Goal: Task Accomplishment & Management: Complete application form

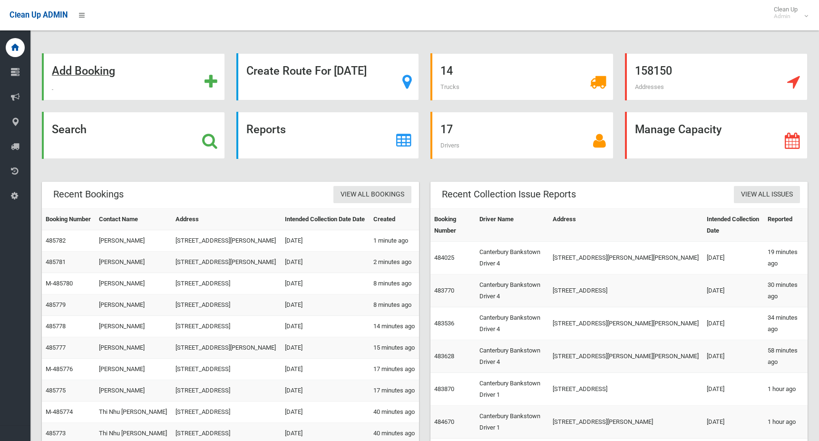
click at [105, 72] on strong "Add Booking" at bounding box center [83, 70] width 63 height 13
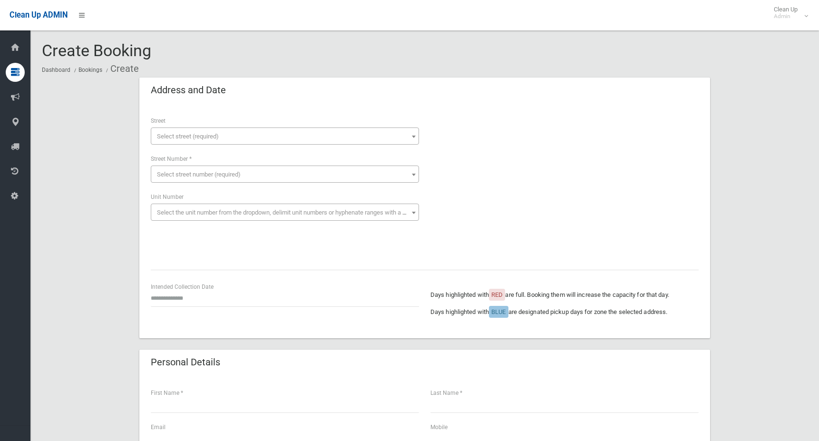
click at [182, 134] on span "Select street (required)" at bounding box center [188, 136] width 62 height 7
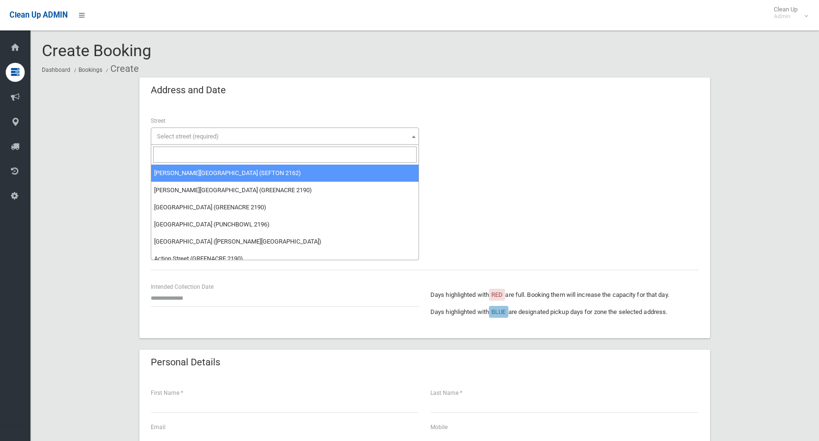
click at [186, 160] on input "search" at bounding box center [285, 155] width 264 height 16
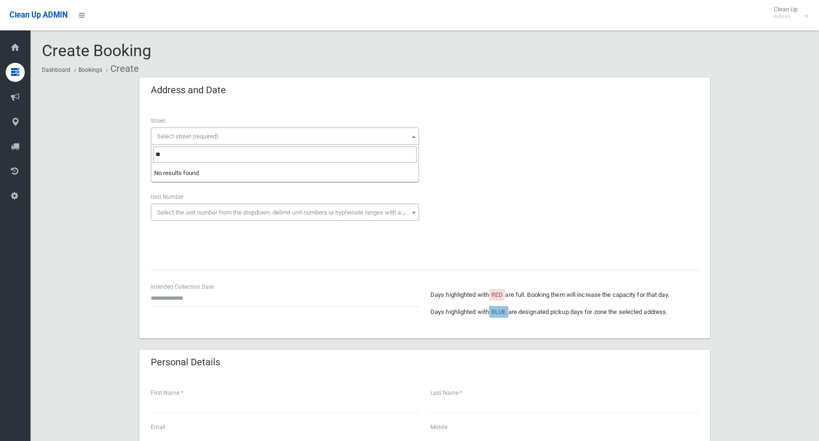
type input "*"
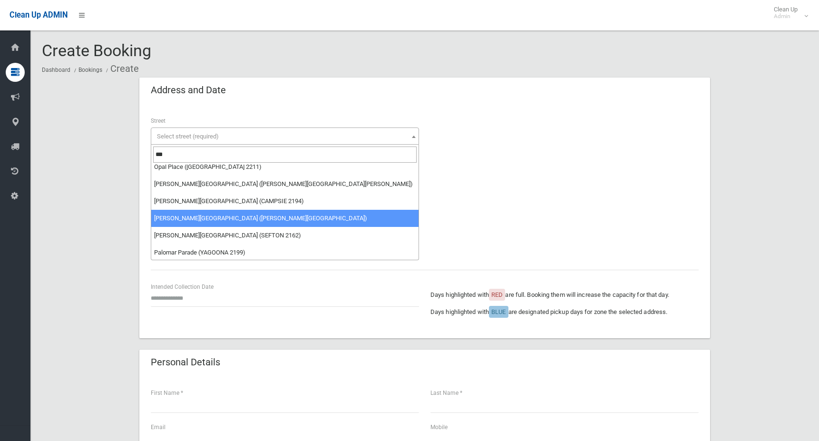
scroll to position [8, 0]
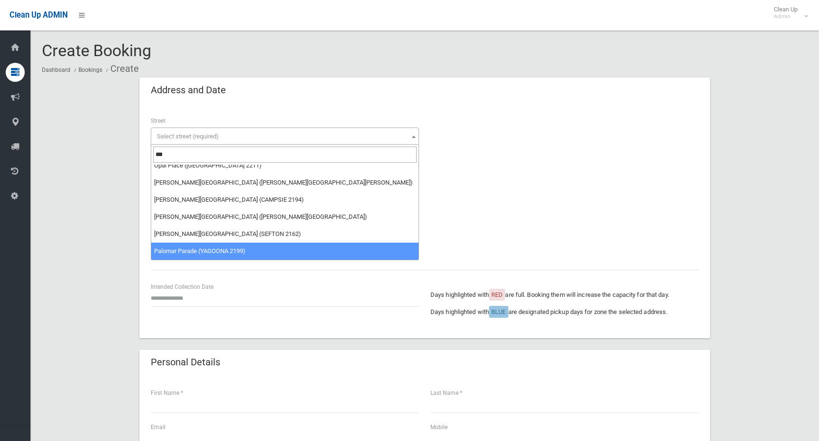
type input "***"
select select "****"
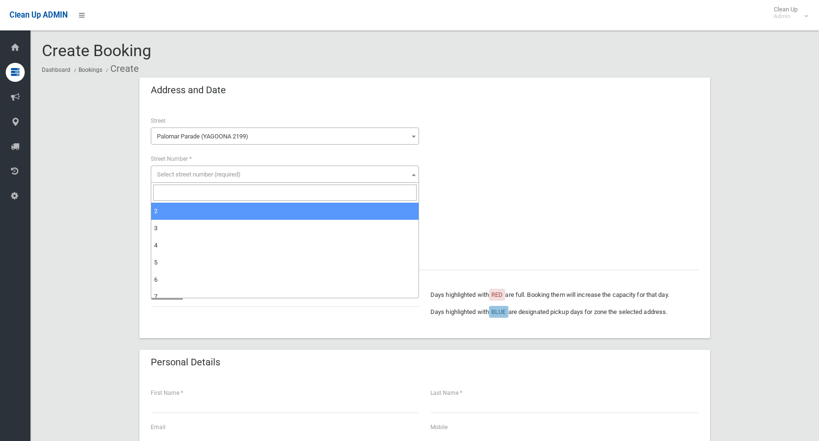
click at [177, 177] on span "Select street number (required)" at bounding box center [199, 174] width 84 height 7
click at [181, 194] on input "search" at bounding box center [285, 193] width 264 height 16
type input "*"
select select "*"
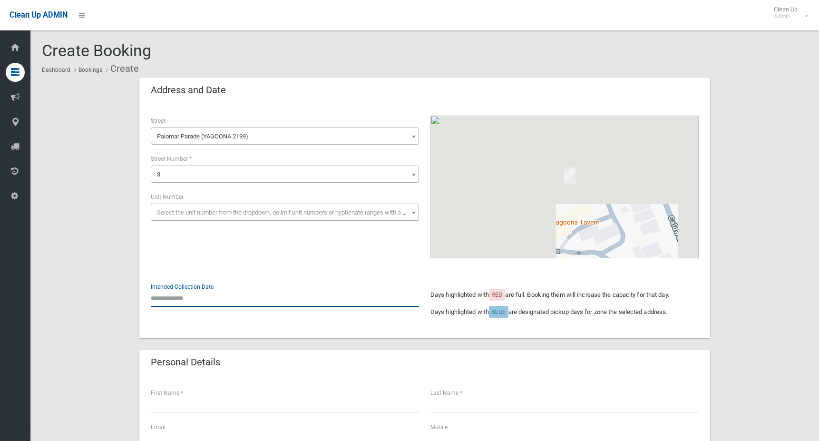
click at [157, 301] on input "text" at bounding box center [285, 298] width 268 height 18
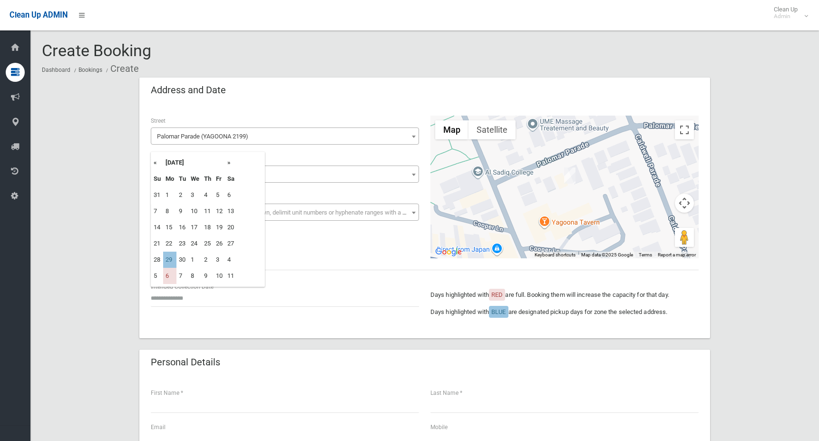
click at [229, 164] on th "»" at bounding box center [231, 163] width 12 height 16
click at [169, 195] on td "29" at bounding box center [169, 195] width 13 height 16
type input "**********"
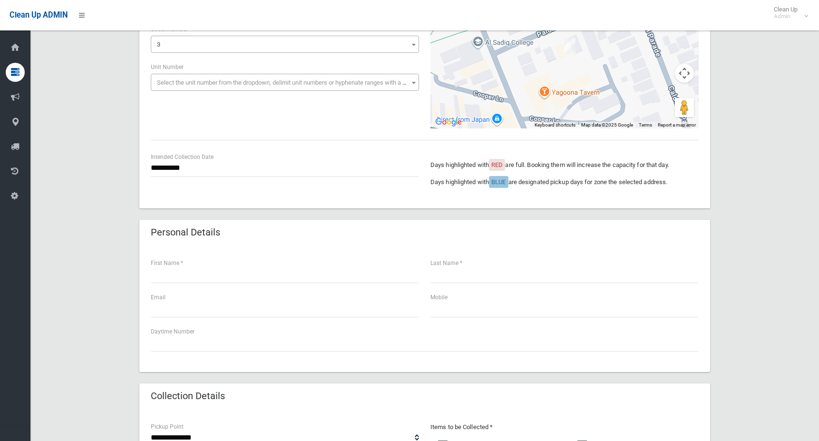
scroll to position [143, 0]
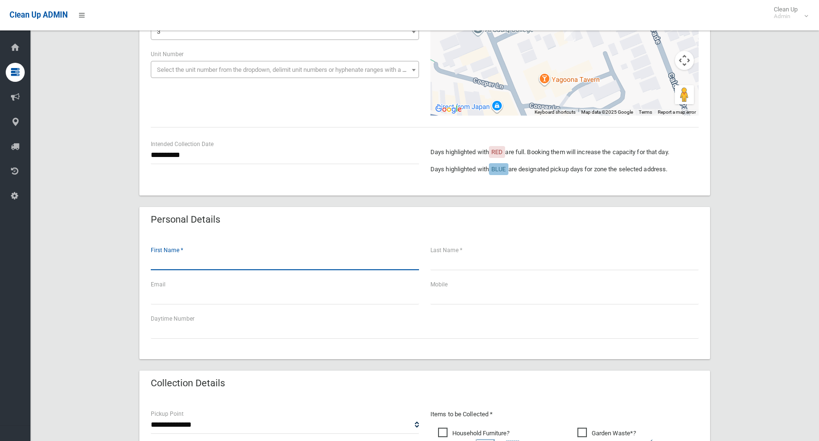
click at [174, 264] on input "text" at bounding box center [285, 262] width 268 height 18
type input "**"
click at [443, 263] on input "text" at bounding box center [565, 262] width 268 height 18
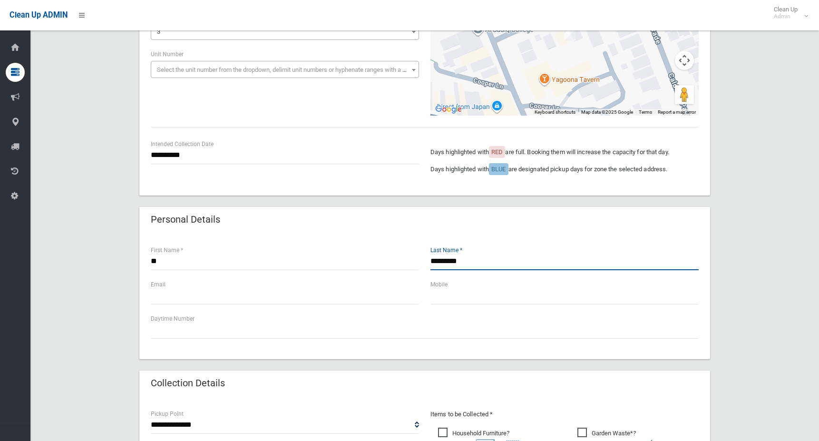
type input "*********"
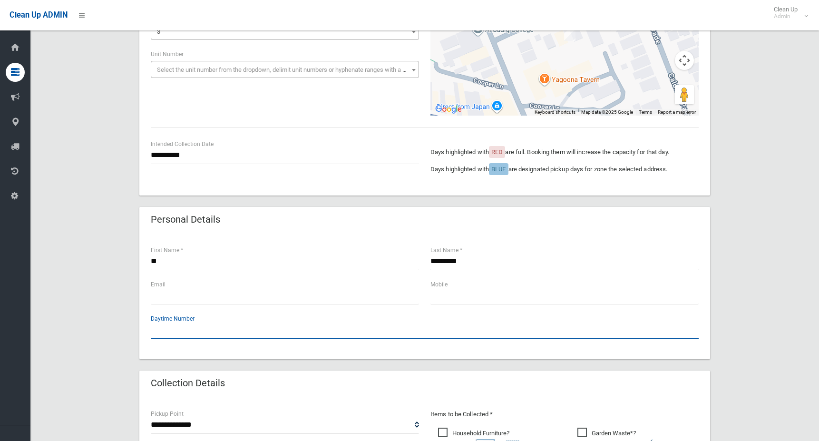
click at [184, 333] on input "text" at bounding box center [425, 330] width 548 height 18
type input "**********"
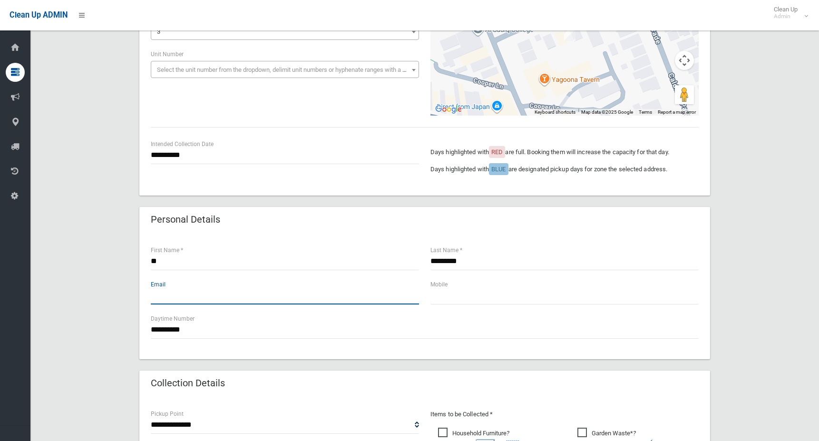
click at [177, 293] on input "text" at bounding box center [285, 296] width 268 height 18
type input "*"
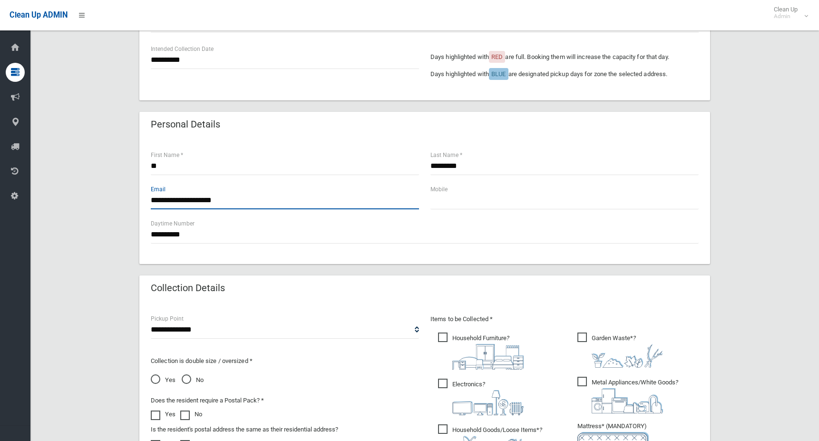
scroll to position [285, 0]
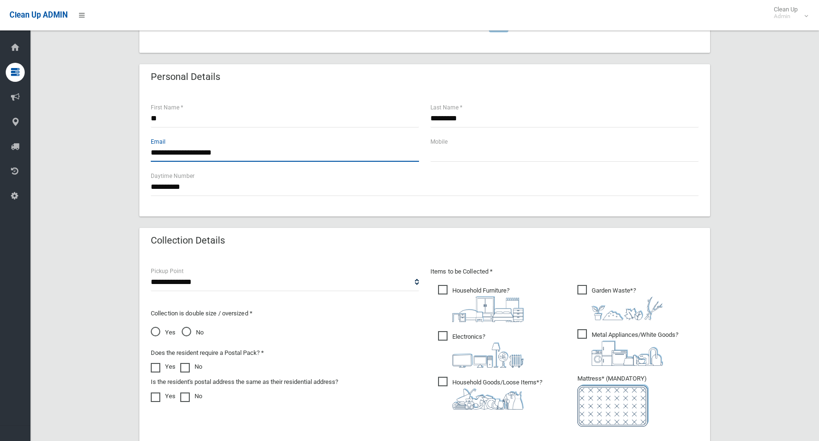
type input "**********"
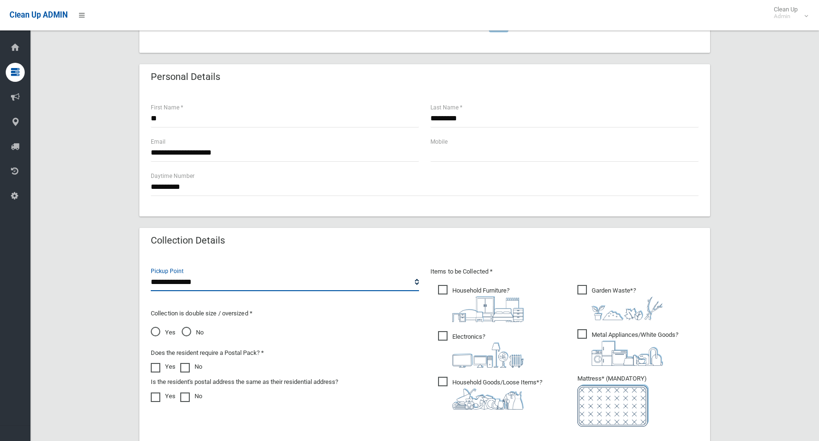
click at [192, 284] on select "**********" at bounding box center [285, 283] width 268 height 18
select select "*"
click at [151, 274] on select "**********" at bounding box center [285, 283] width 268 height 18
click at [186, 329] on span "No" at bounding box center [193, 332] width 22 height 11
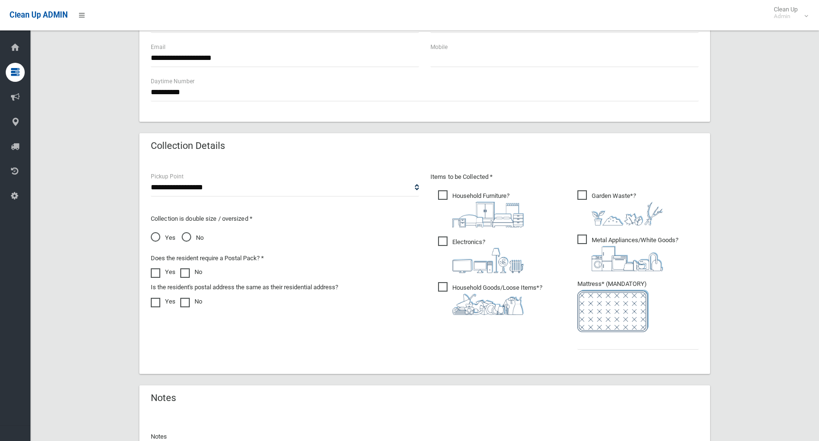
scroll to position [381, 0]
click at [615, 343] on input "text" at bounding box center [637, 341] width 121 height 18
type input "*"
click at [440, 288] on span "Household Goods/Loose Items* ?" at bounding box center [490, 298] width 104 height 33
drag, startPoint x: 443, startPoint y: 245, endPoint x: 429, endPoint y: 201, distance: 46.0
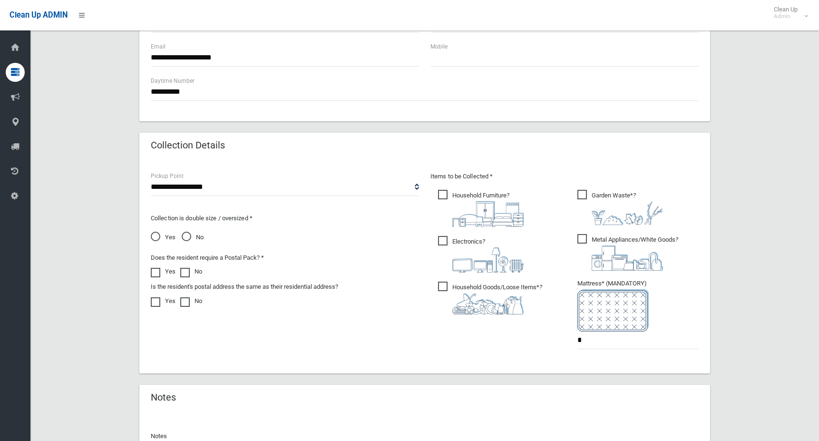
click at [443, 245] on span "Electronics ?" at bounding box center [481, 254] width 86 height 37
click at [440, 194] on span "Household Furniture ?" at bounding box center [481, 208] width 86 height 37
click at [580, 193] on span "Garden Waste* ?" at bounding box center [620, 207] width 86 height 35
click at [586, 239] on span "Metal Appliances/White Goods ?" at bounding box center [627, 252] width 101 height 37
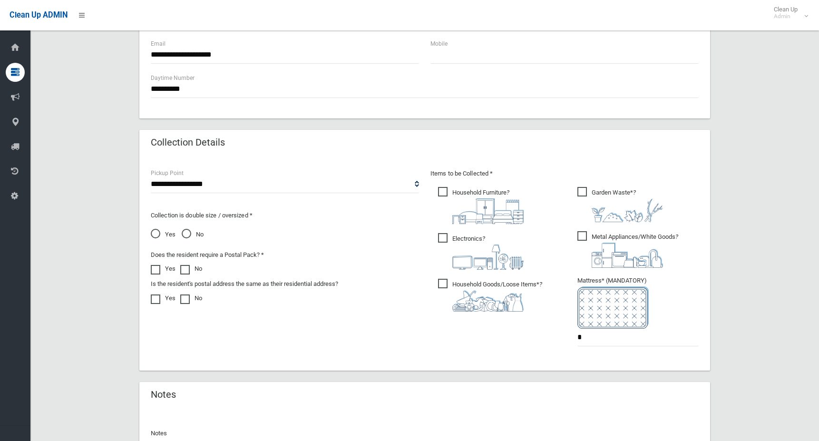
scroll to position [496, 0]
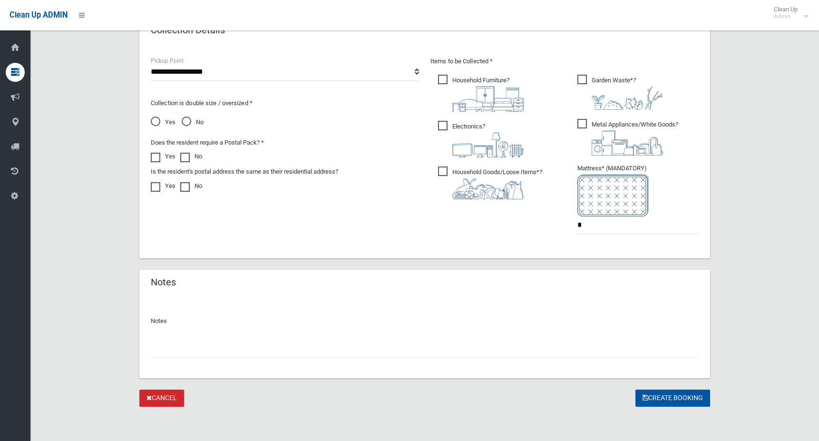
click at [275, 351] on input "text" at bounding box center [425, 349] width 548 height 18
type input "**********"
click at [653, 397] on button "Create Booking" at bounding box center [673, 399] width 75 height 18
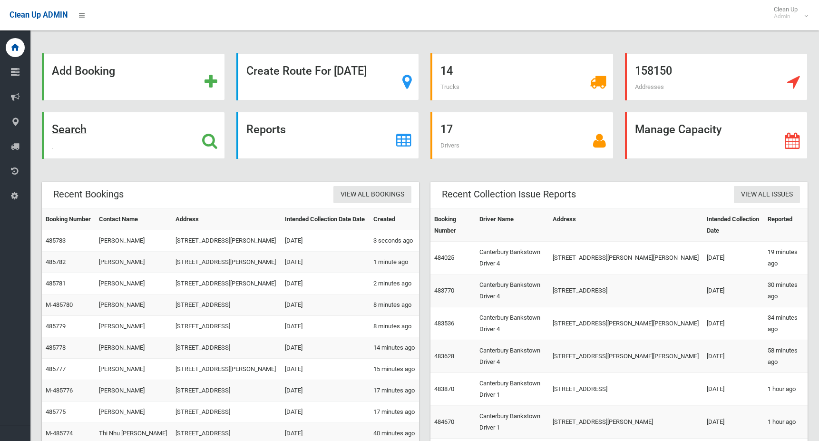
click at [66, 126] on strong "Search" at bounding box center [69, 129] width 35 height 13
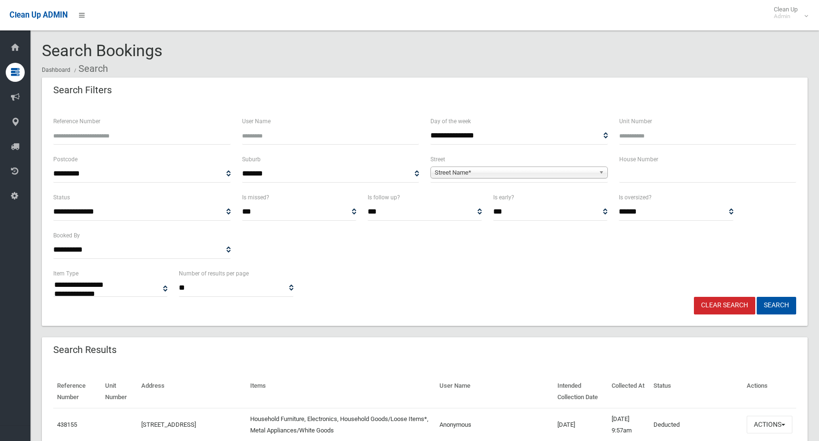
select select
click at [134, 140] on input "Reference Number" at bounding box center [141, 136] width 177 height 18
type input "********"
click at [757, 297] on button "Search" at bounding box center [776, 306] width 39 height 18
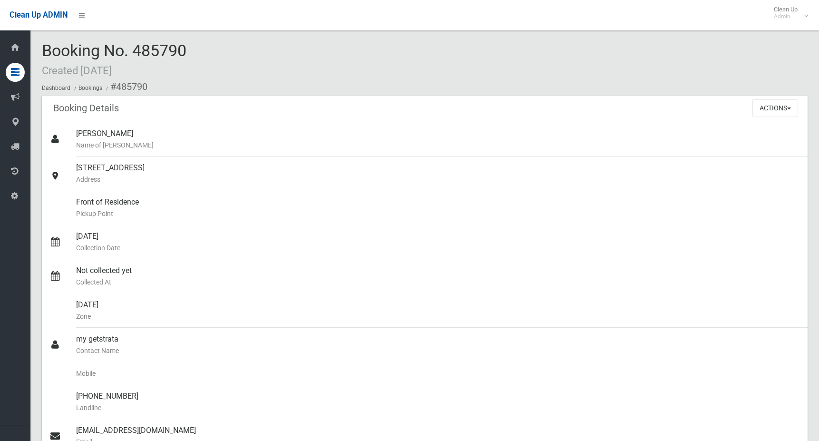
drag, startPoint x: 131, startPoint y: 51, endPoint x: 200, endPoint y: 64, distance: 70.5
click at [200, 64] on div "Booking No. 485790 Created 16/09/2025 Dashboard Bookings #485790" at bounding box center [425, 69] width 766 height 54
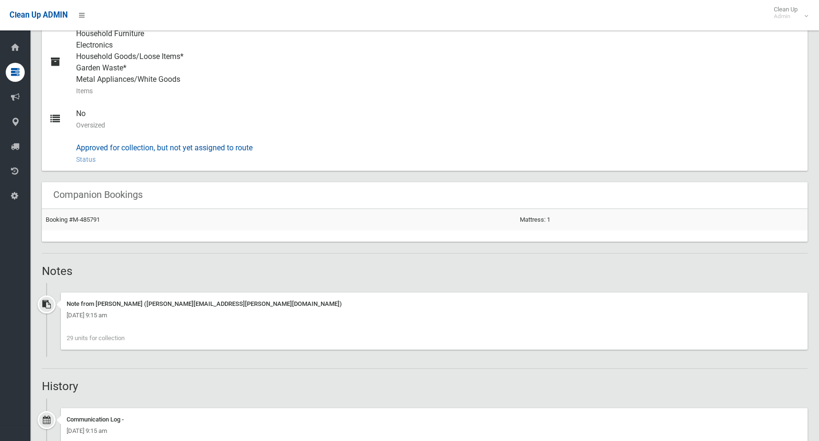
scroll to position [432, 0]
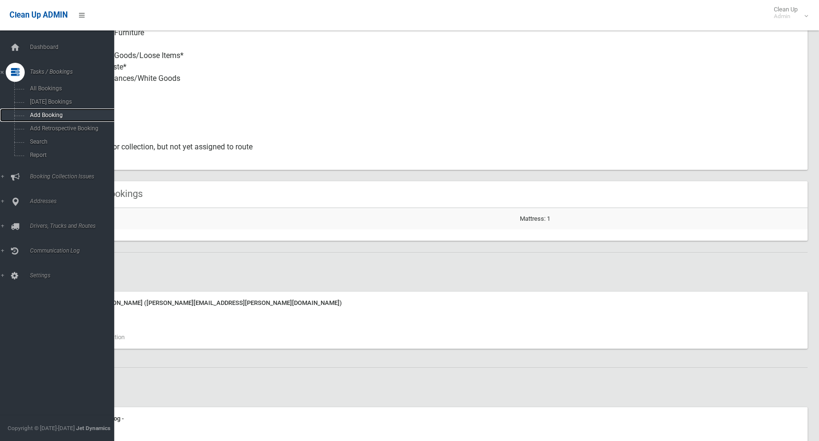
click at [42, 112] on span "Add Booking" at bounding box center [70, 115] width 86 height 7
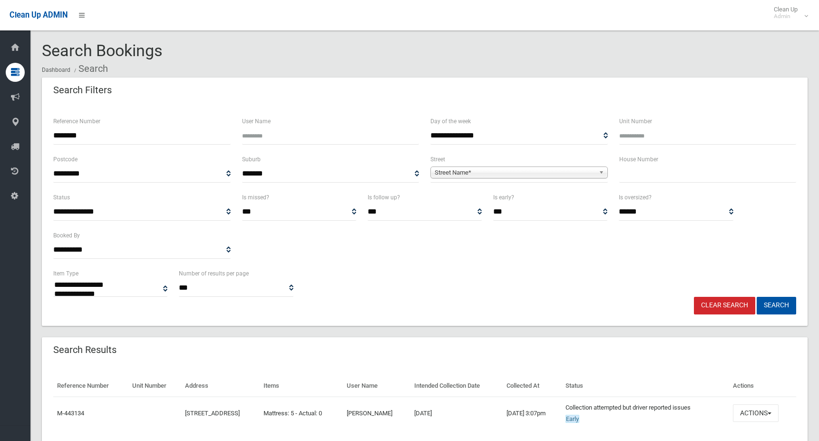
select select
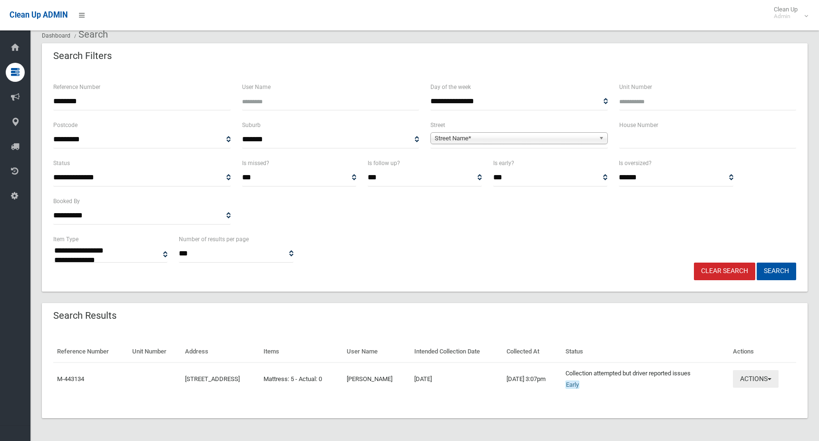
click at [756, 374] on button "Actions" at bounding box center [756, 379] width 46 height 18
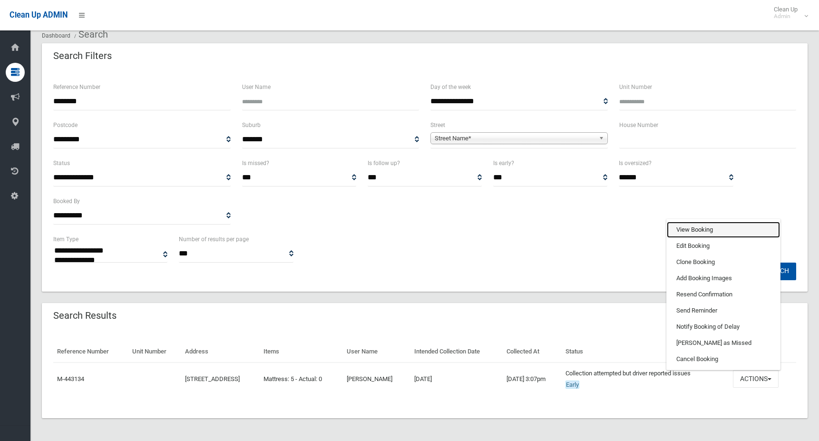
click at [709, 230] on link "View Booking" at bounding box center [723, 230] width 113 height 16
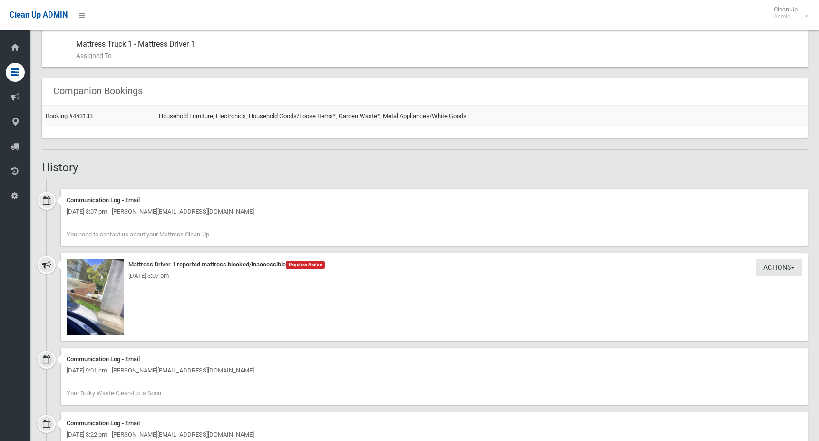
scroll to position [571, 0]
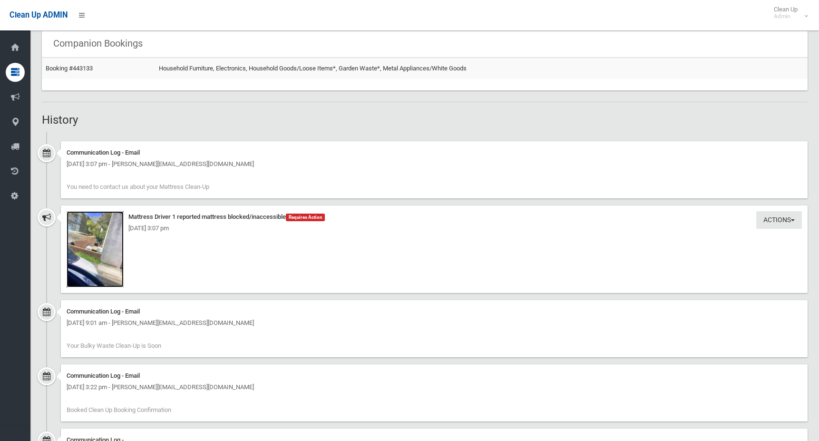
click at [104, 241] on img at bounding box center [95, 249] width 57 height 76
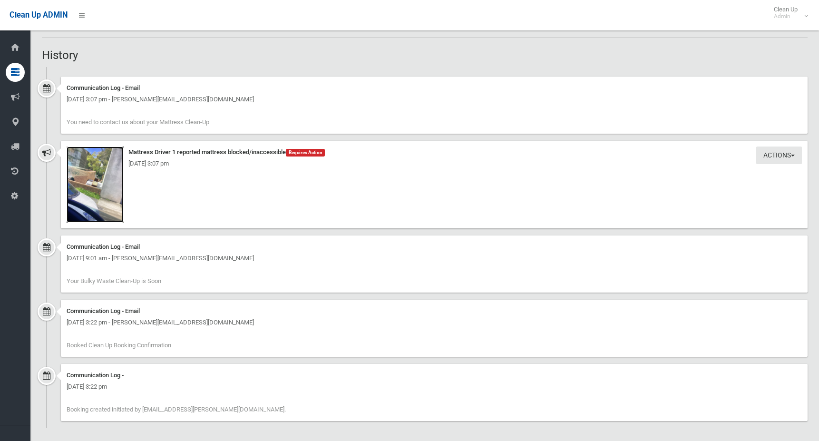
scroll to position [640, 0]
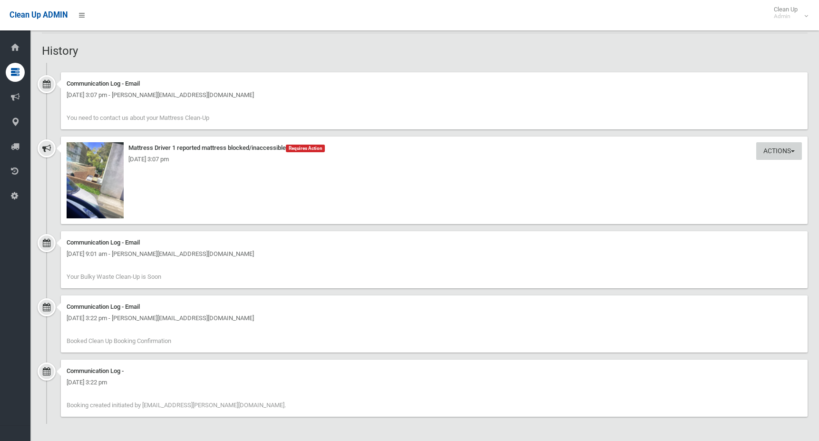
click at [765, 152] on button "Actions" at bounding box center [779, 151] width 46 height 18
click at [775, 150] on button "Actions" at bounding box center [779, 151] width 46 height 18
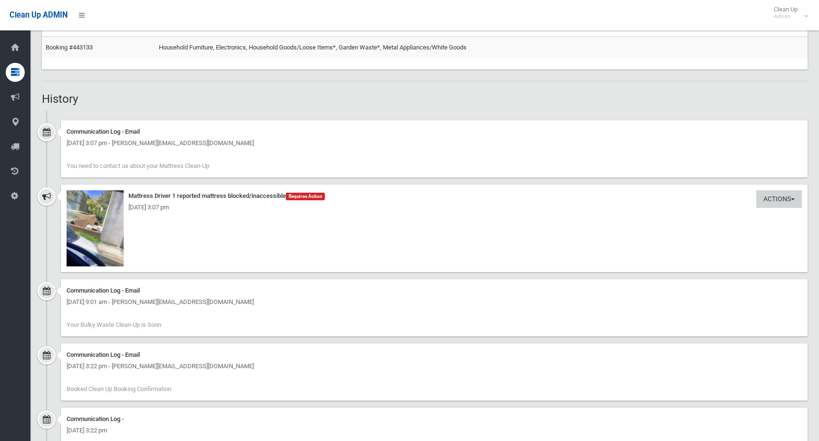
scroll to position [592, 0]
click at [100, 226] on img at bounding box center [95, 228] width 57 height 76
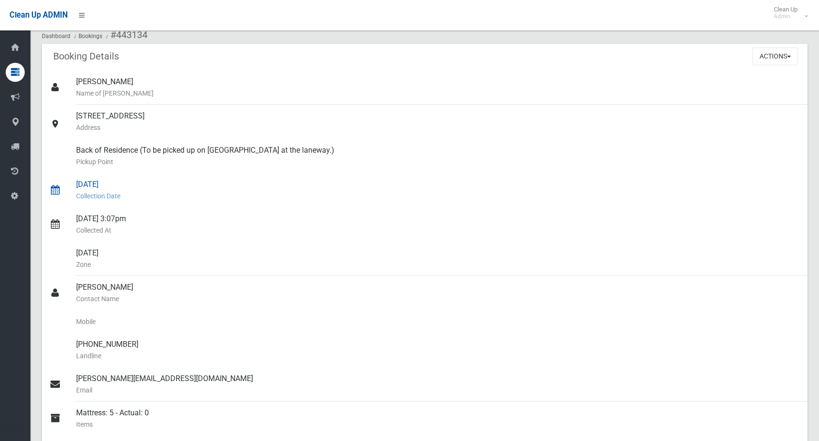
scroll to position [0, 0]
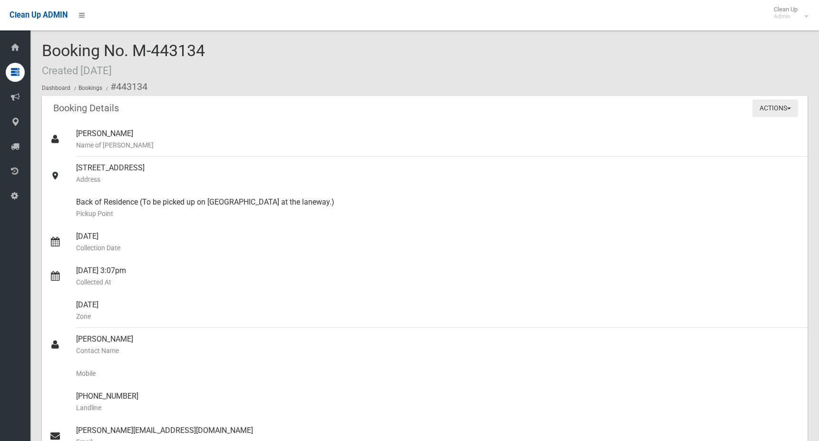
click at [764, 110] on button "Actions" at bounding box center [776, 108] width 46 height 18
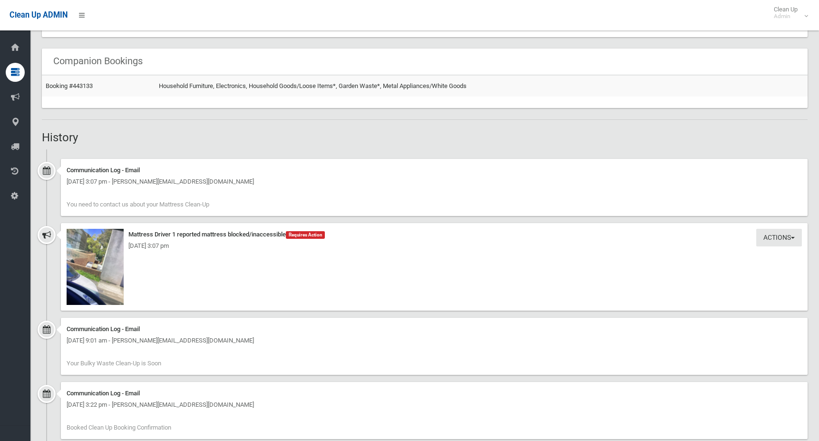
scroll to position [618, 0]
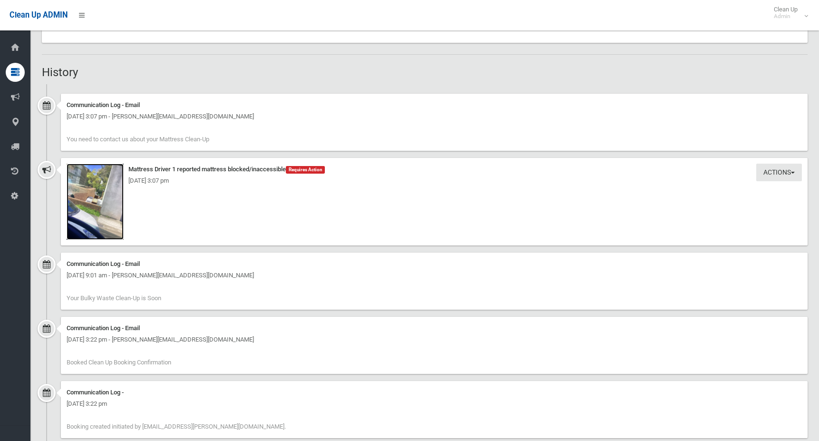
drag, startPoint x: 89, startPoint y: 209, endPoint x: 89, endPoint y: 191, distance: 18.1
click at [89, 191] on img at bounding box center [95, 202] width 57 height 76
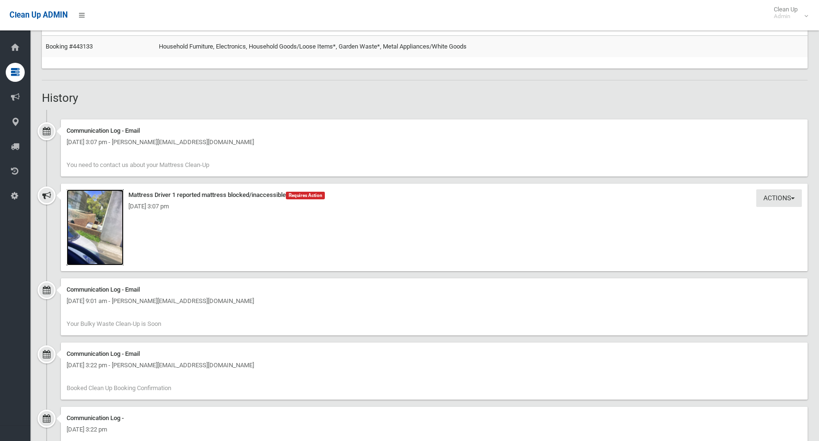
scroll to position [592, 0]
click at [89, 214] on img at bounding box center [95, 228] width 57 height 76
drag, startPoint x: 190, startPoint y: 301, endPoint x: 272, endPoint y: 303, distance: 82.3
click at [272, 303] on div "Wednesday 10th September 2025 - 9:01 am - julie@skylivingstrata.com.au" at bounding box center [434, 301] width 735 height 11
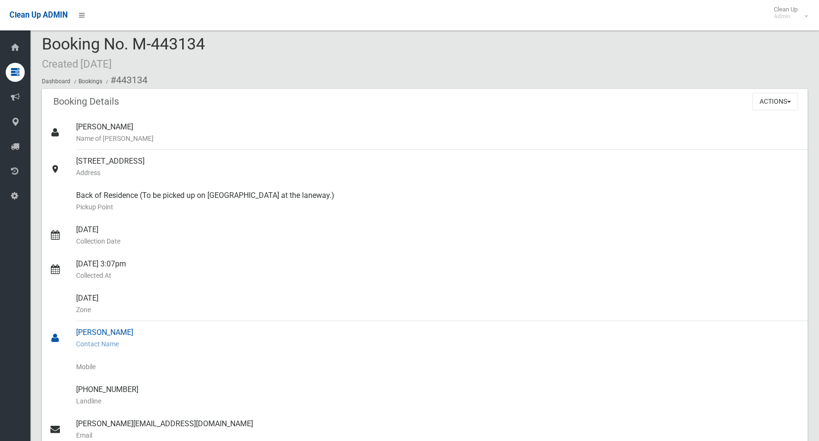
scroll to position [0, 0]
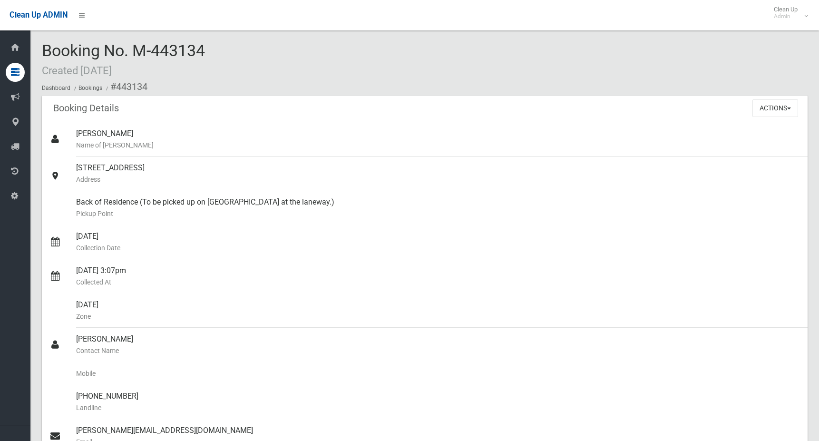
drag, startPoint x: 131, startPoint y: 52, endPoint x: 211, endPoint y: 53, distance: 80.4
click at [211, 53] on div "Booking No. M-443134 Created 03/02/2025 Dashboard Bookings #443134" at bounding box center [425, 69] width 766 height 54
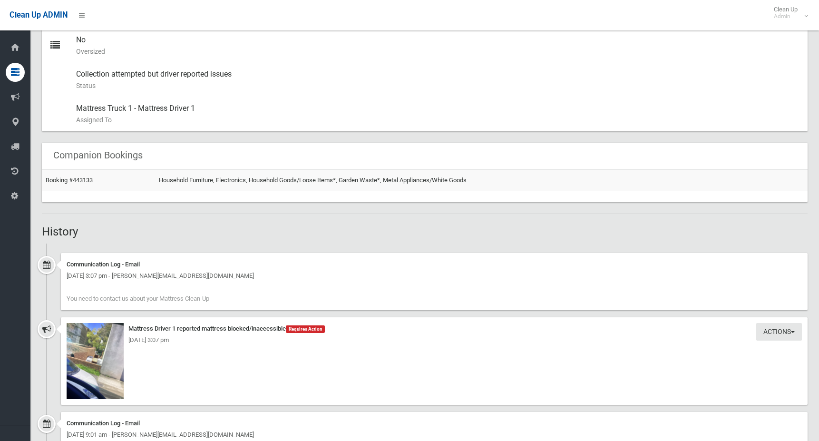
scroll to position [476, 0]
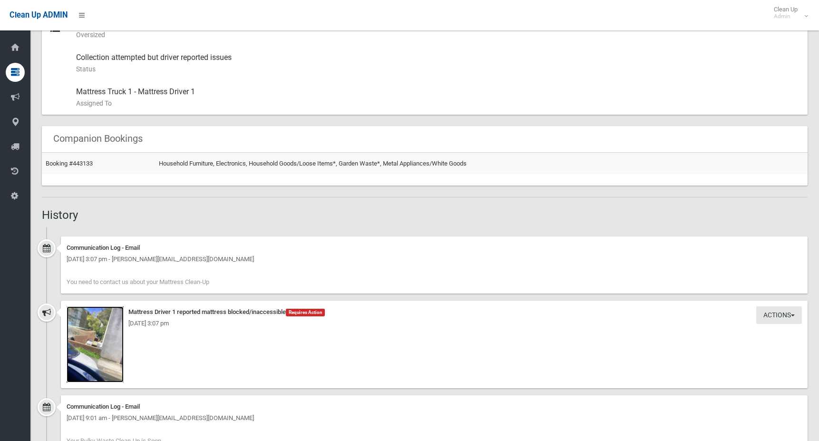
click at [94, 353] on img at bounding box center [95, 344] width 57 height 76
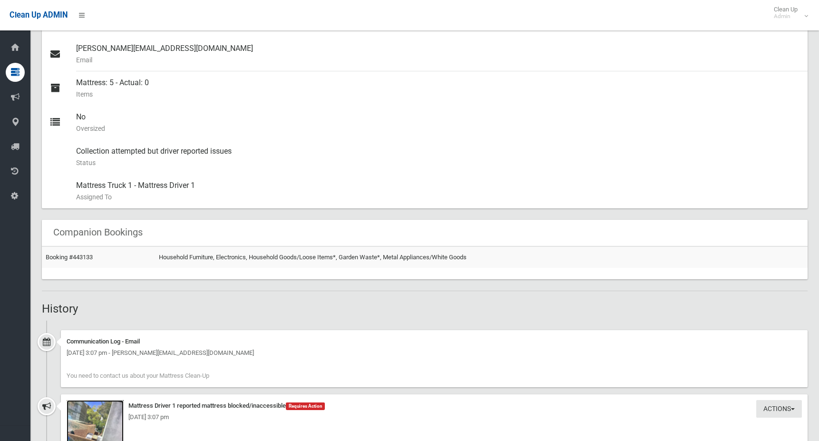
scroll to position [381, 0]
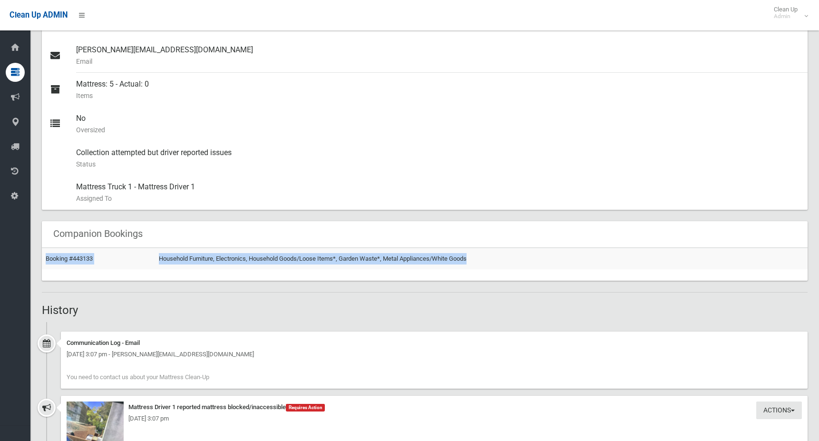
drag, startPoint x: 472, startPoint y: 258, endPoint x: 166, endPoint y: 269, distance: 306.6
click at [166, 269] on div "Booking #443133 Household Furniture, Electronics, Household Goods/Loose Items*,…" at bounding box center [425, 264] width 766 height 33
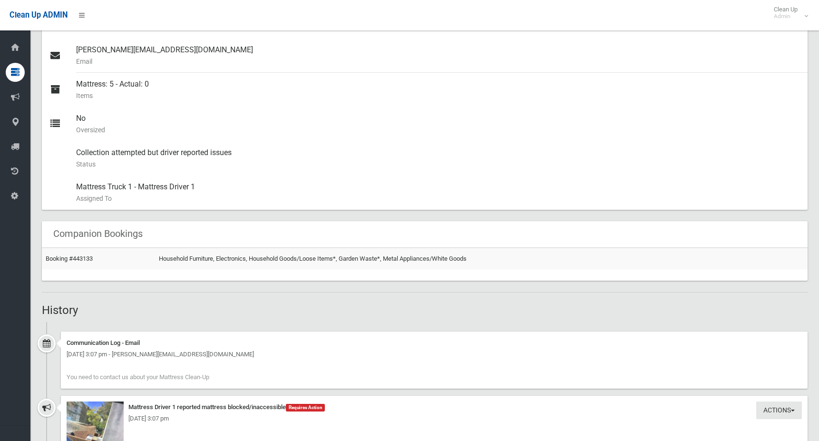
drag, startPoint x: 166, startPoint y: 269, endPoint x: 196, endPoint y: 301, distance: 43.4
click at [196, 301] on div "Booking Details Actions View Booking Edit Booking Clone Booking Add Booking Ima…" at bounding box center [425, 199] width 766 height 968
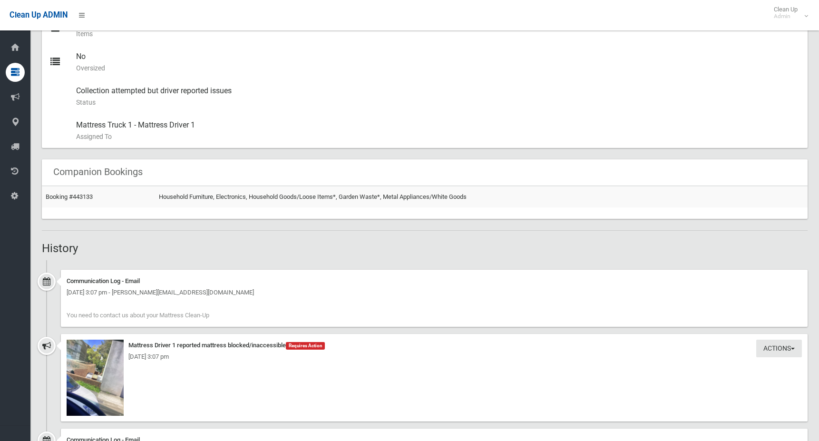
scroll to position [476, 0]
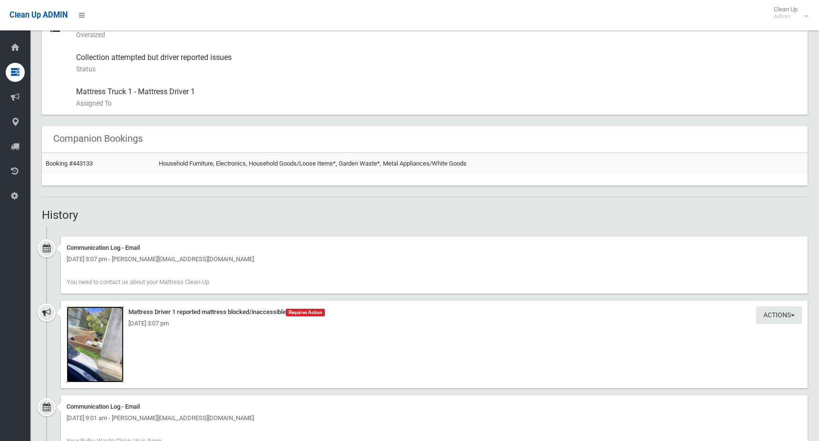
click at [100, 359] on img at bounding box center [95, 344] width 57 height 76
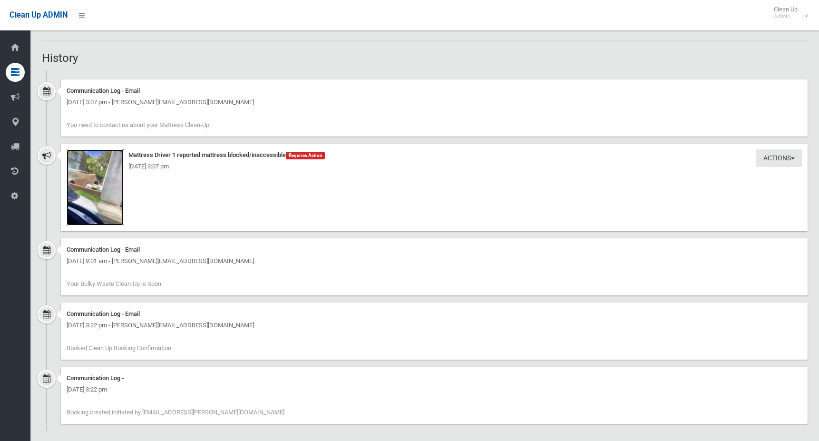
scroll to position [640, 0]
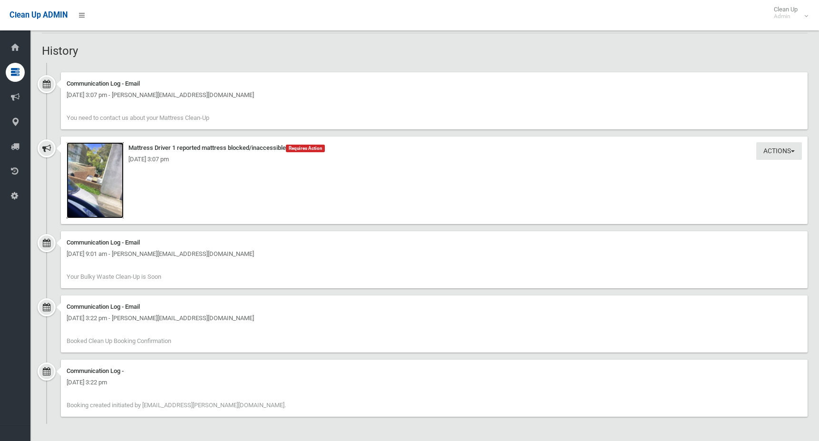
click at [105, 185] on img at bounding box center [95, 180] width 57 height 76
click at [105, 190] on img at bounding box center [95, 180] width 57 height 76
click at [86, 186] on img at bounding box center [95, 180] width 57 height 76
click at [782, 149] on button "Actions" at bounding box center [779, 151] width 46 height 18
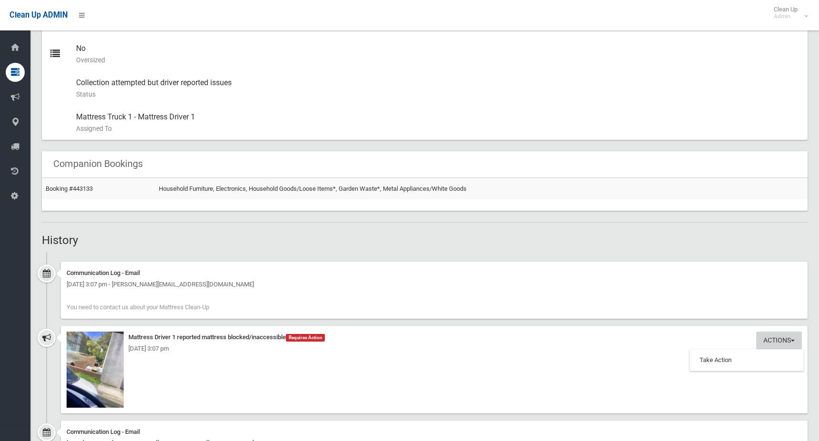
scroll to position [450, 0]
click at [691, 238] on h2 "History" at bounding box center [425, 241] width 766 height 12
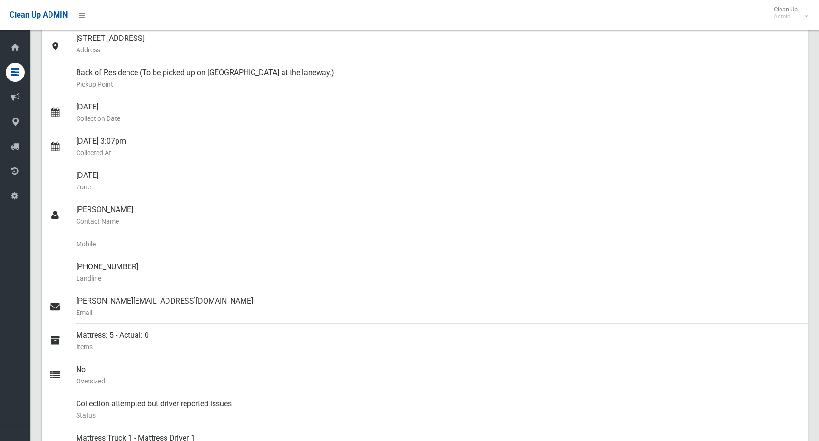
scroll to position [0, 0]
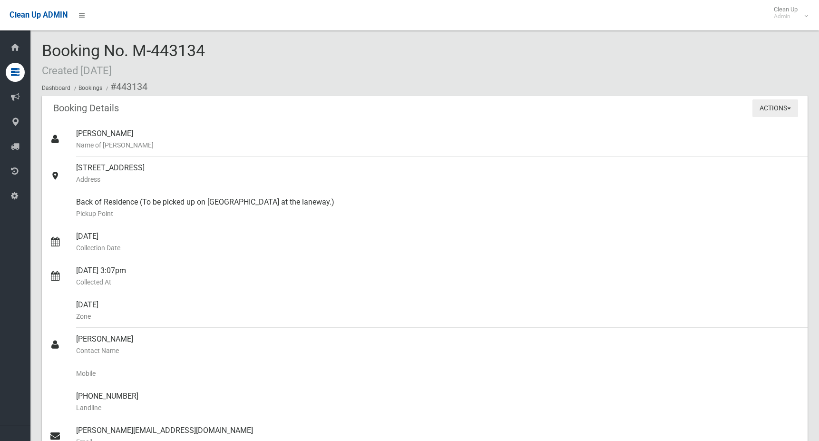
click at [763, 110] on button "Actions" at bounding box center [776, 108] width 46 height 18
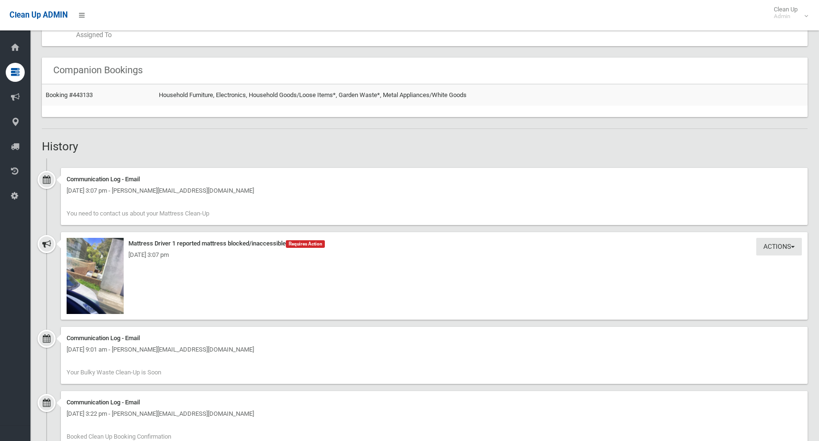
scroll to position [545, 0]
click at [93, 278] on img at bounding box center [95, 275] width 57 height 76
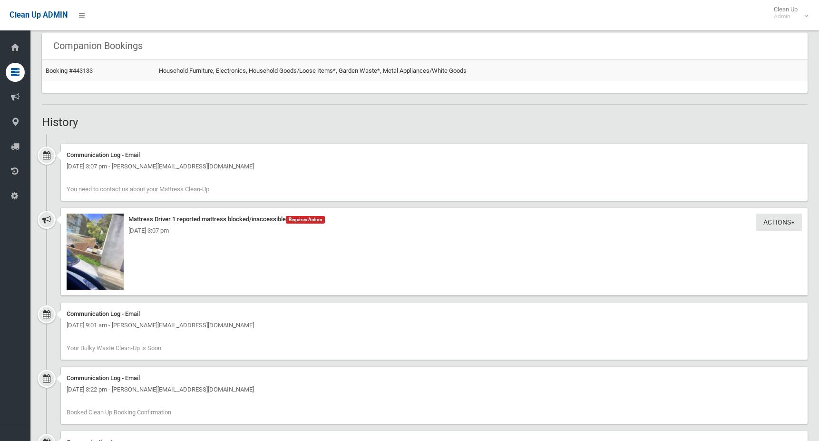
scroll to position [571, 0]
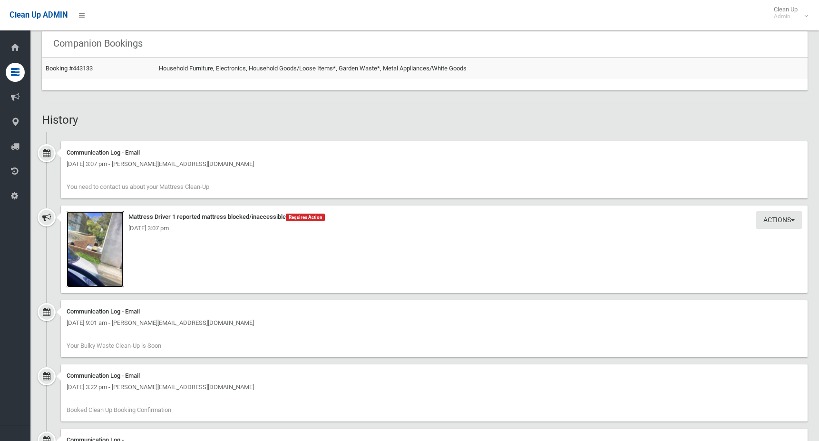
click at [89, 249] on img at bounding box center [95, 249] width 57 height 76
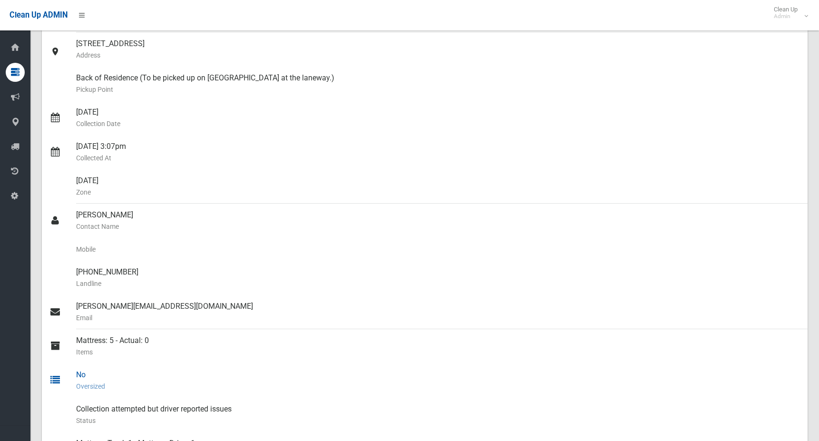
scroll to position [0, 0]
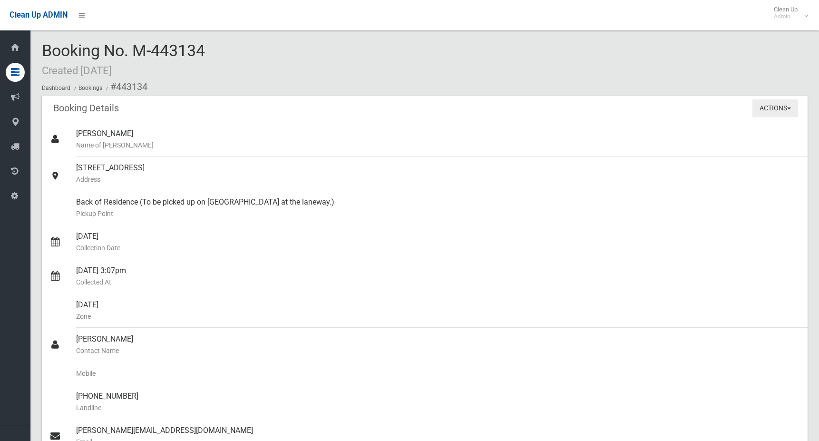
click at [758, 109] on button "Actions" at bounding box center [776, 108] width 46 height 18
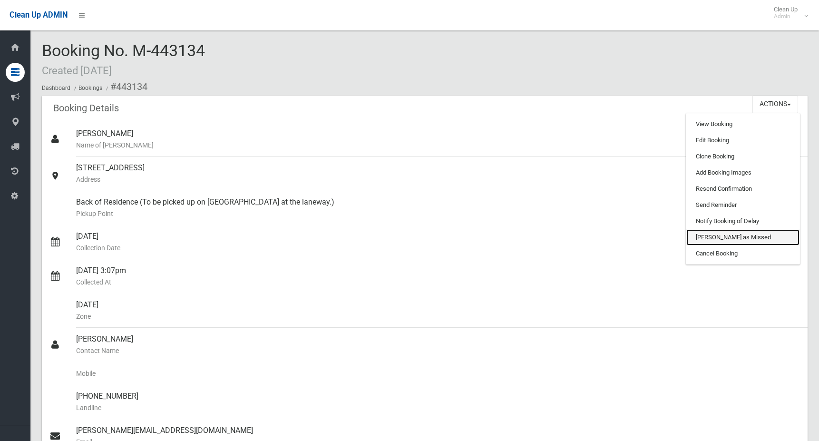
click at [727, 233] on link "[PERSON_NAME] as Missed" at bounding box center [742, 237] width 113 height 16
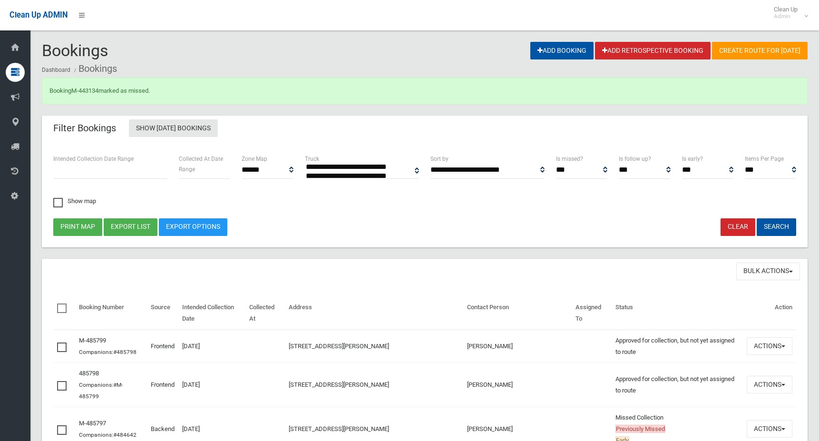
select select
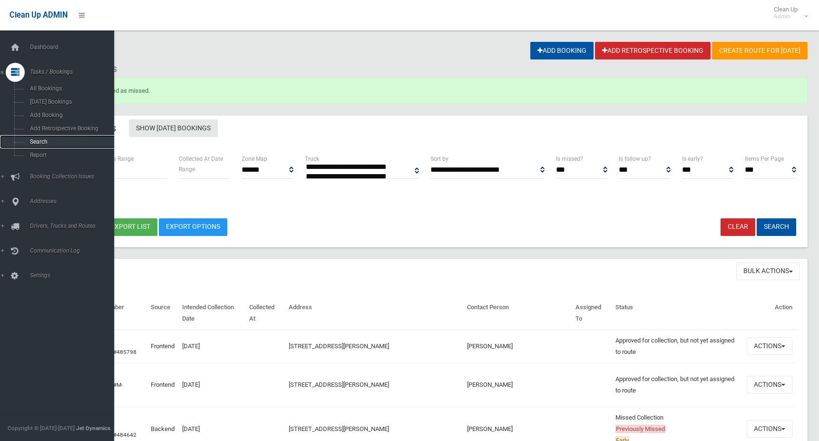
click at [47, 140] on span "Search" at bounding box center [70, 141] width 86 height 7
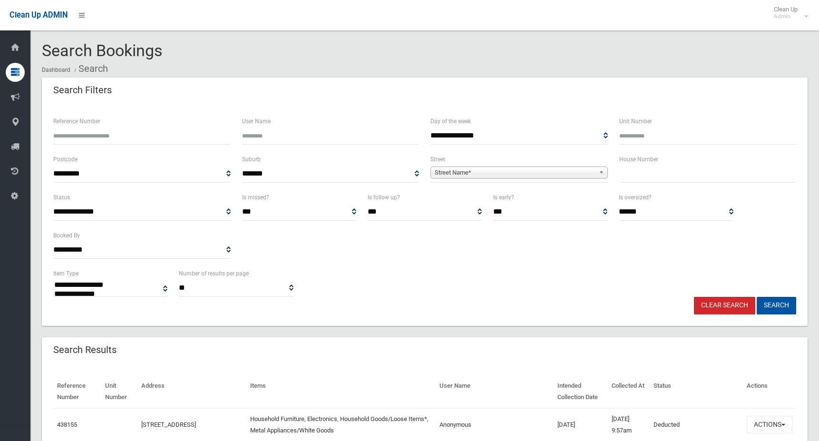
select select
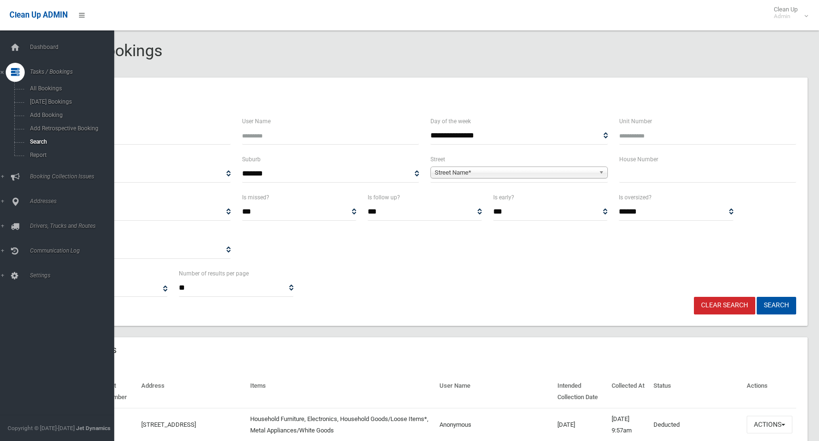
click at [9, 387] on div "Dashboard Tasks / Bookings All Bookings [DATE] Bookings Add Booking Add Retrosp…" at bounding box center [60, 235] width 121 height 411
